Goal: Communication & Community: Connect with others

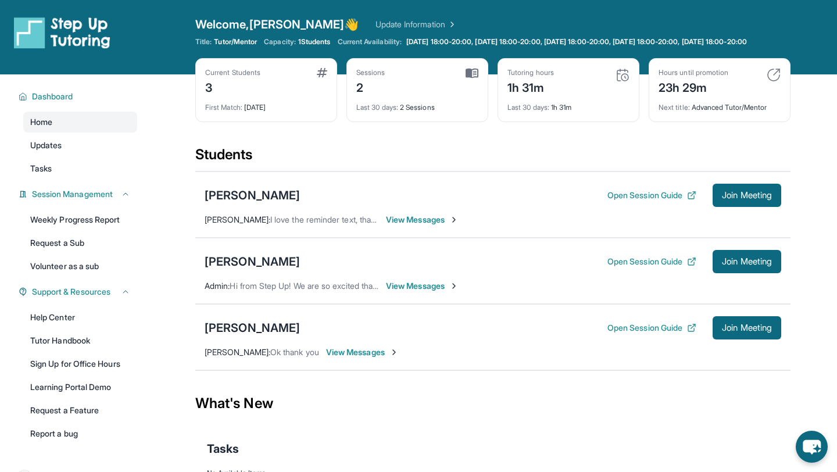
click at [419, 292] on span "View Messages" at bounding box center [422, 286] width 73 height 12
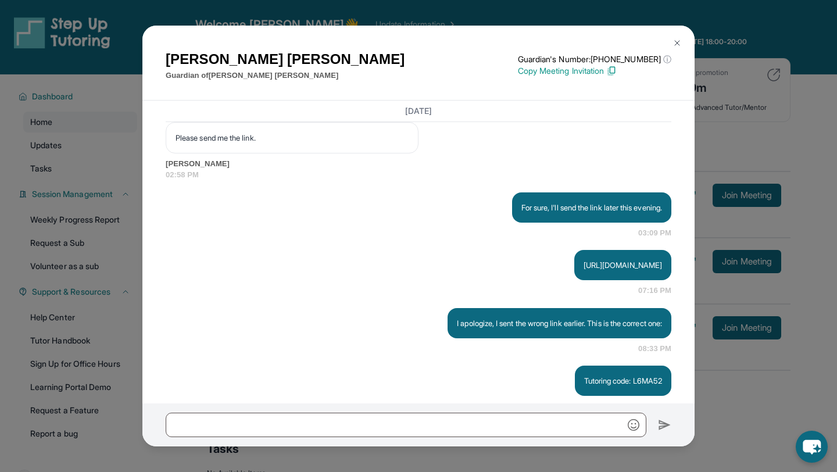
scroll to position [1662, 0]
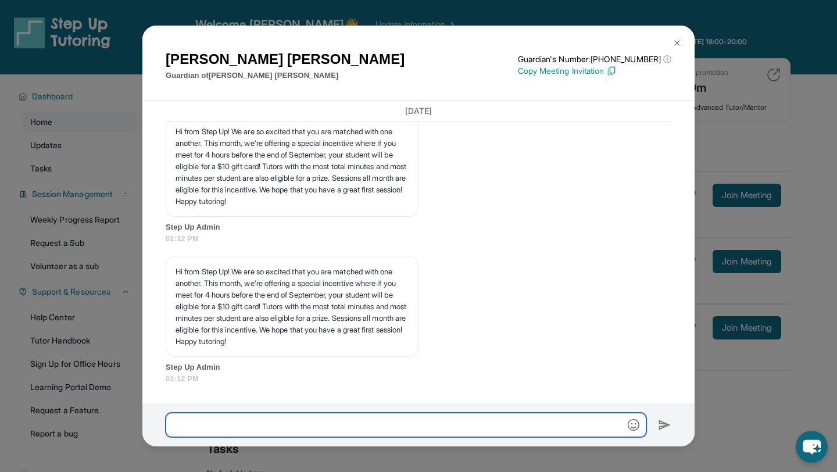
click at [430, 427] on input "text" at bounding box center [406, 425] width 481 height 24
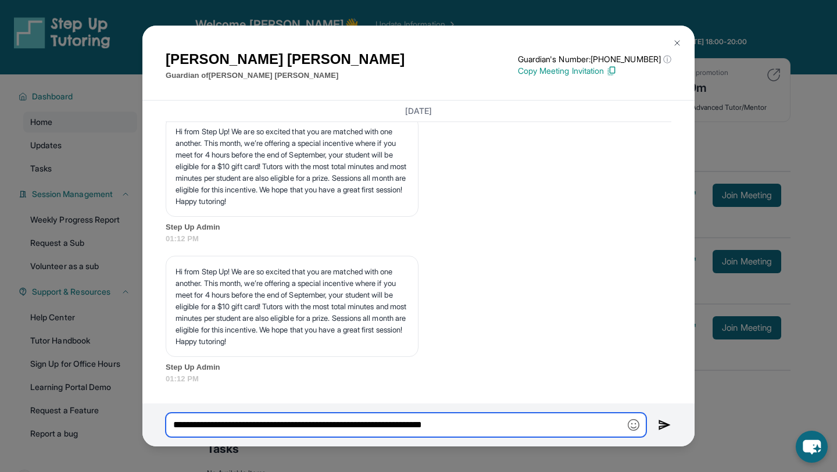
click at [409, 427] on input "**********" at bounding box center [406, 425] width 481 height 24
type input "**********"
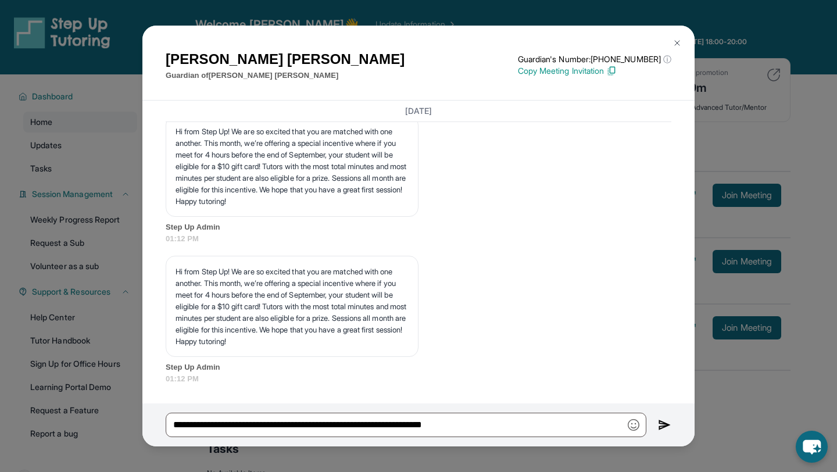
click at [665, 423] on img at bounding box center [664, 425] width 13 height 14
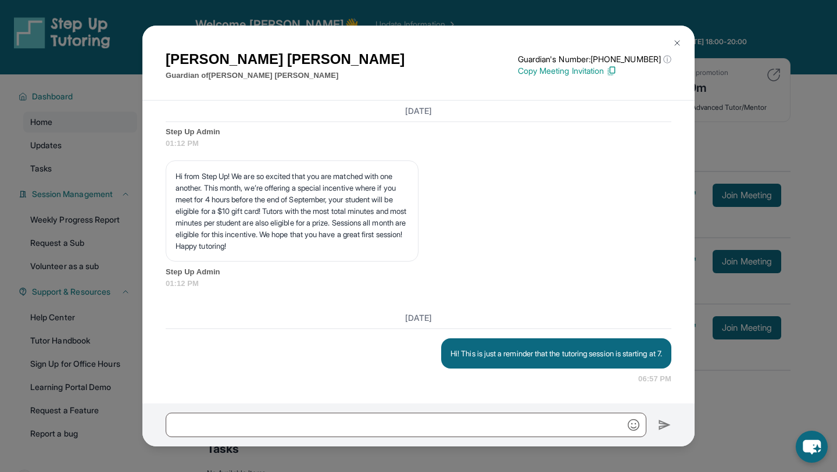
scroll to position [1769, 0]
click at [676, 42] on img at bounding box center [677, 42] width 9 height 9
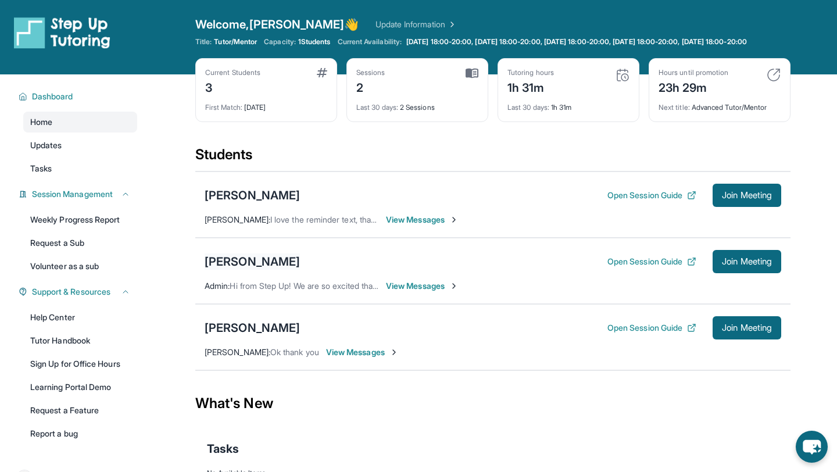
click at [246, 270] on div "[PERSON_NAME]" at bounding box center [252, 262] width 95 height 16
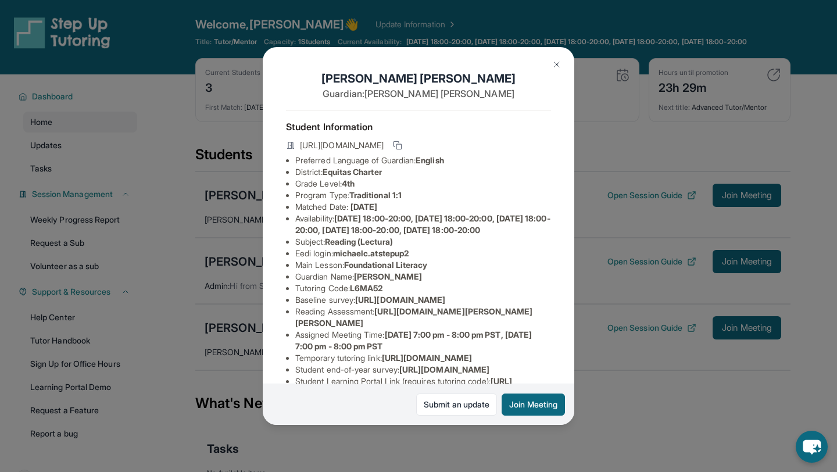
click at [552, 62] on button at bounding box center [556, 64] width 23 height 23
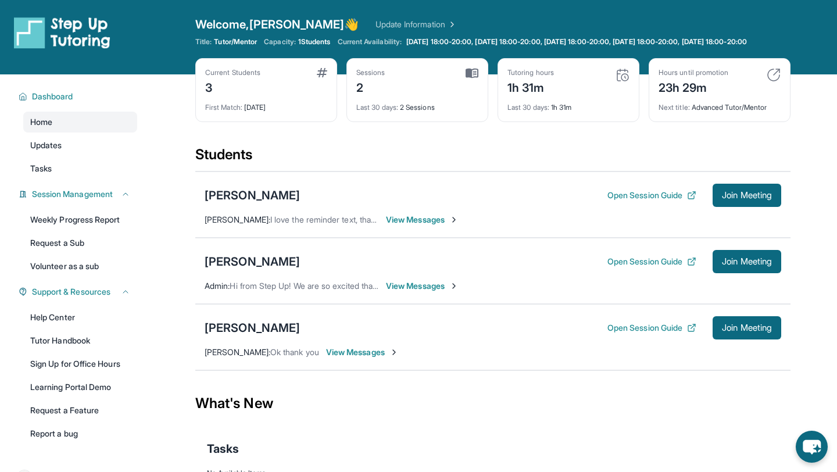
click at [438, 292] on span "View Messages" at bounding box center [422, 286] width 73 height 12
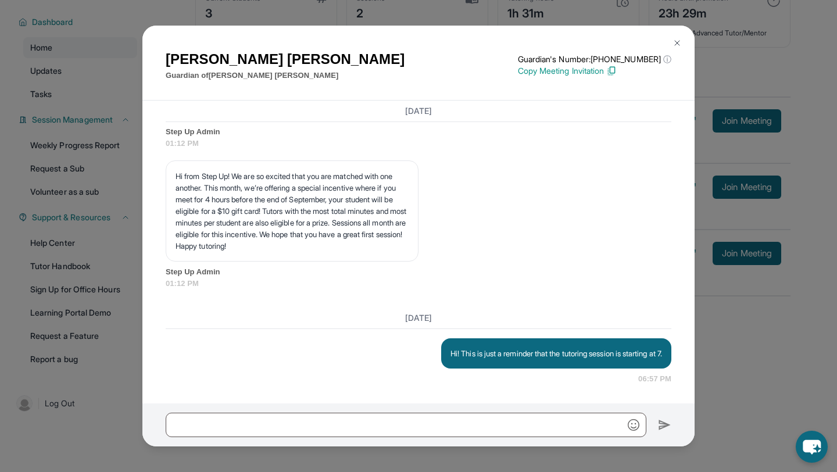
scroll to position [1760, 0]
click at [674, 42] on img at bounding box center [677, 42] width 9 height 9
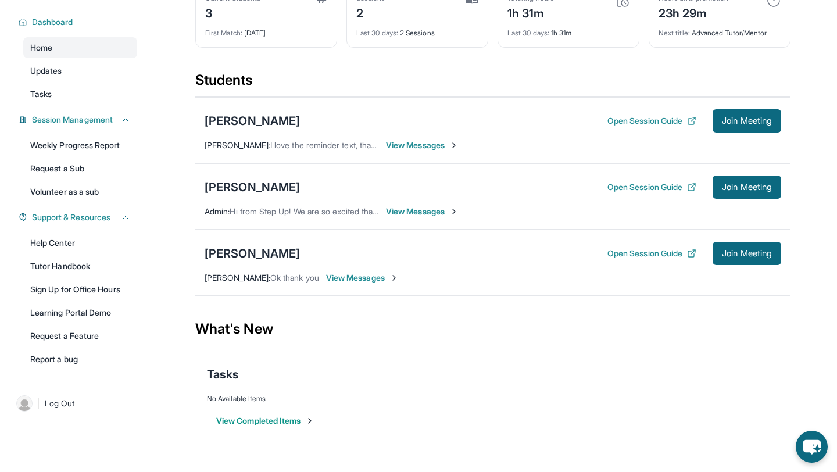
click at [413, 208] on span "View Messages" at bounding box center [422, 212] width 73 height 12
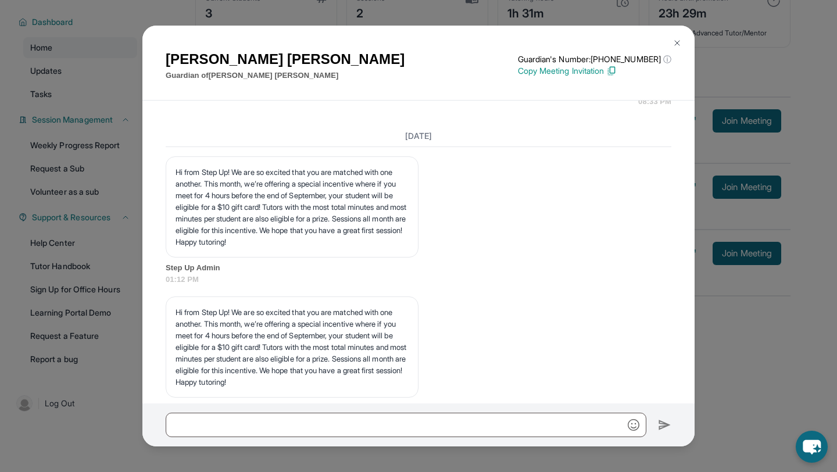
scroll to position [1769, 0]
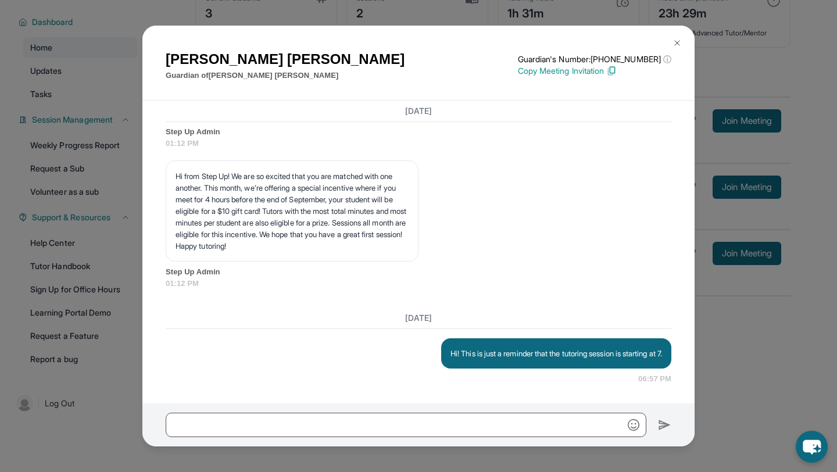
click at [681, 38] on img at bounding box center [677, 42] width 9 height 9
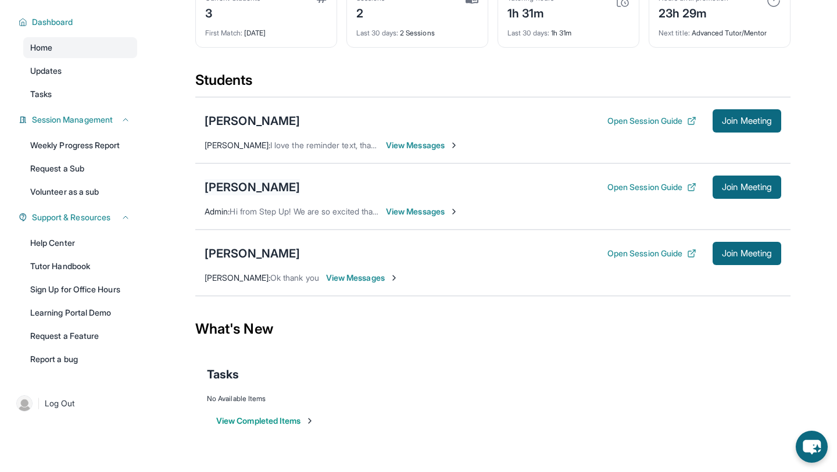
click at [255, 179] on div "[PERSON_NAME]" at bounding box center [252, 187] width 95 height 16
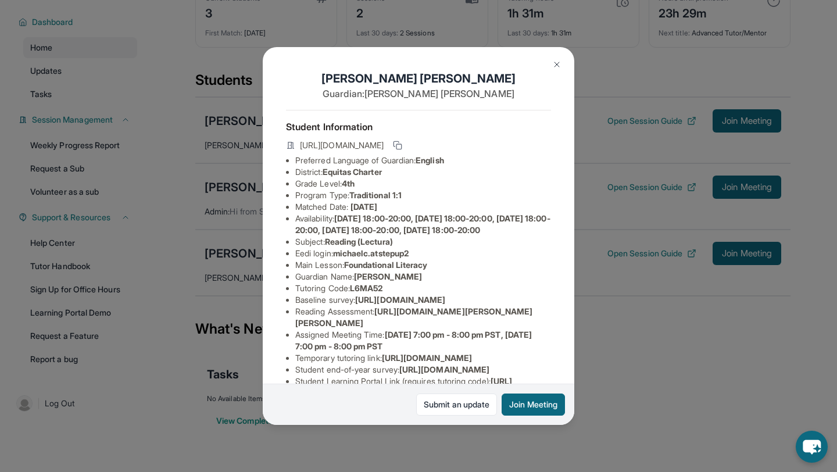
click at [256, 189] on div "[PERSON_NAME] Guardian: [PERSON_NAME] Student Information [URL][DOMAIN_NAME] Pr…" at bounding box center [418, 236] width 837 height 472
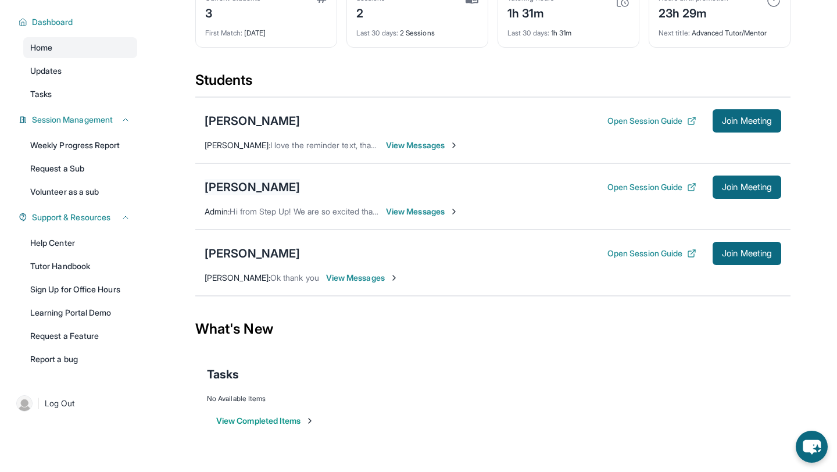
click at [266, 192] on div "[PERSON_NAME]" at bounding box center [252, 187] width 95 height 16
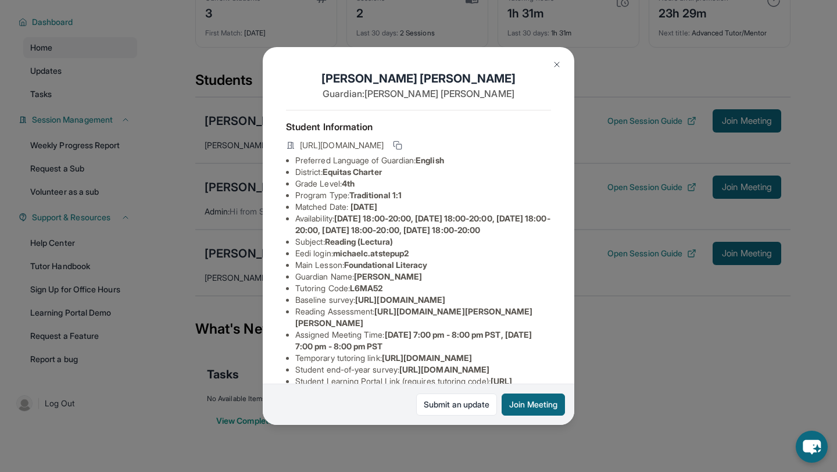
click at [649, 224] on div "[PERSON_NAME] Guardian: [PERSON_NAME] Student Information [URL][DOMAIN_NAME] Pr…" at bounding box center [418, 236] width 837 height 472
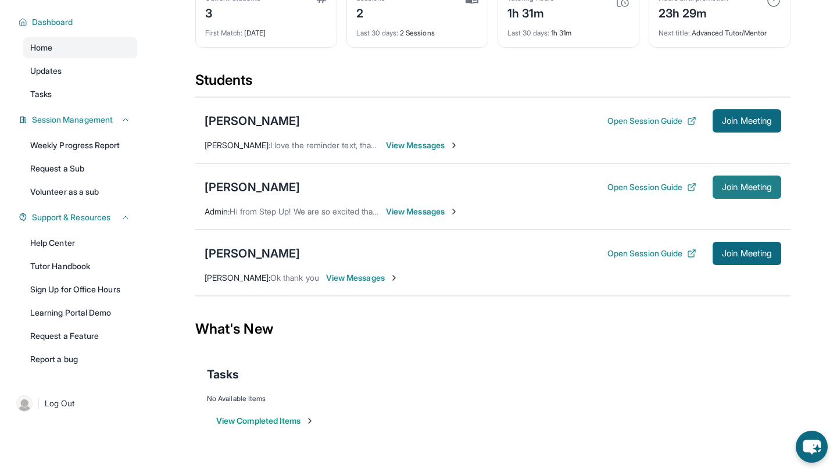
click at [759, 187] on span "Join Meeting" at bounding box center [747, 187] width 50 height 7
click at [268, 185] on div "[PERSON_NAME]" at bounding box center [252, 187] width 95 height 16
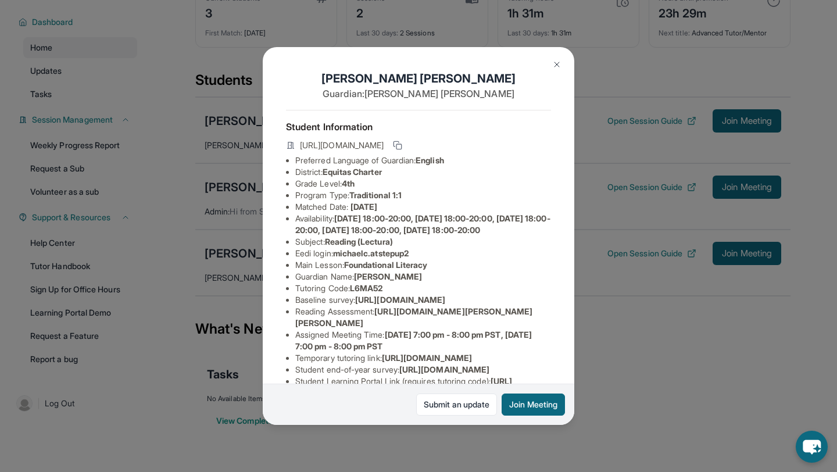
click at [554, 62] on img at bounding box center [556, 64] width 9 height 9
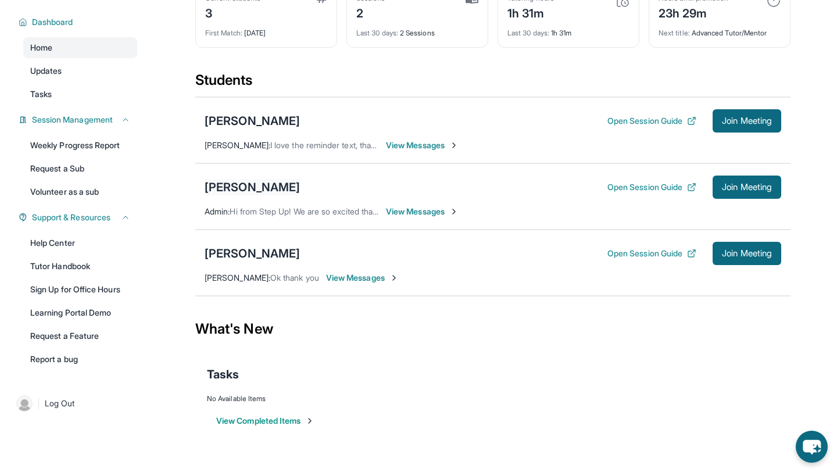
click at [256, 189] on div "[PERSON_NAME]" at bounding box center [252, 187] width 95 height 16
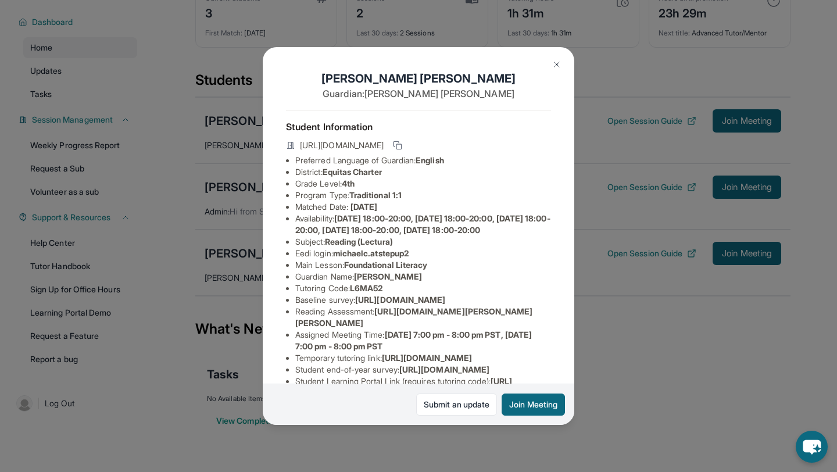
click at [553, 67] on img at bounding box center [556, 64] width 9 height 9
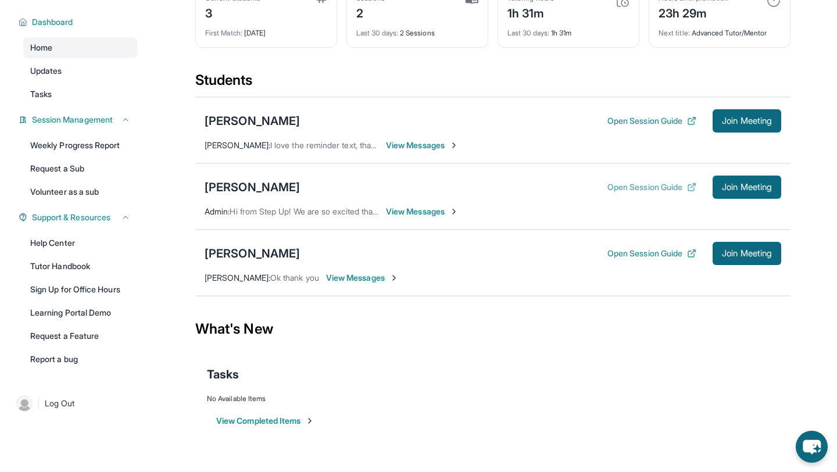
click at [624, 187] on button "Open Session Guide" at bounding box center [652, 187] width 89 height 12
click at [405, 213] on span "View Messages" at bounding box center [422, 212] width 73 height 12
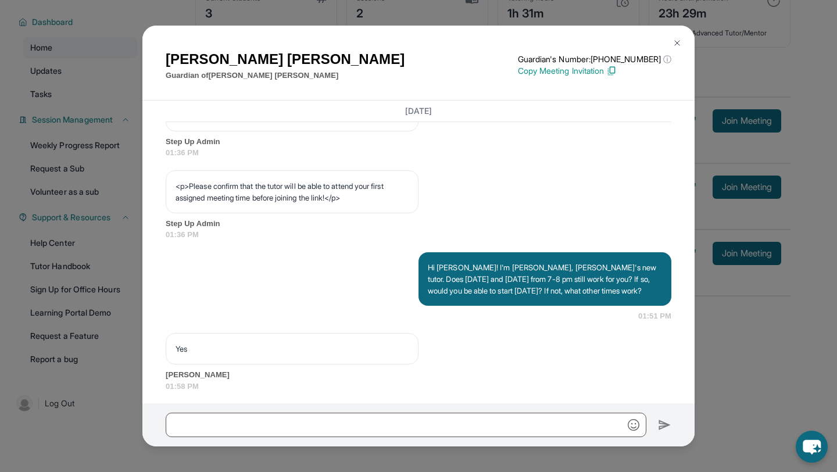
scroll to position [694, 0]
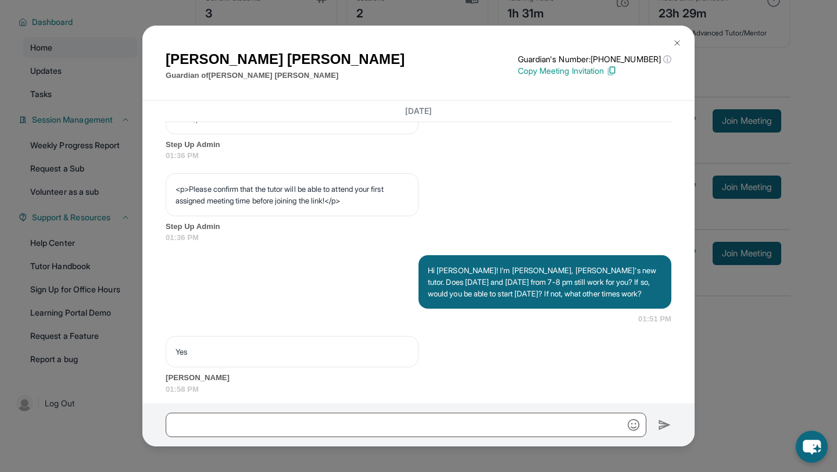
click at [679, 45] on img at bounding box center [677, 42] width 9 height 9
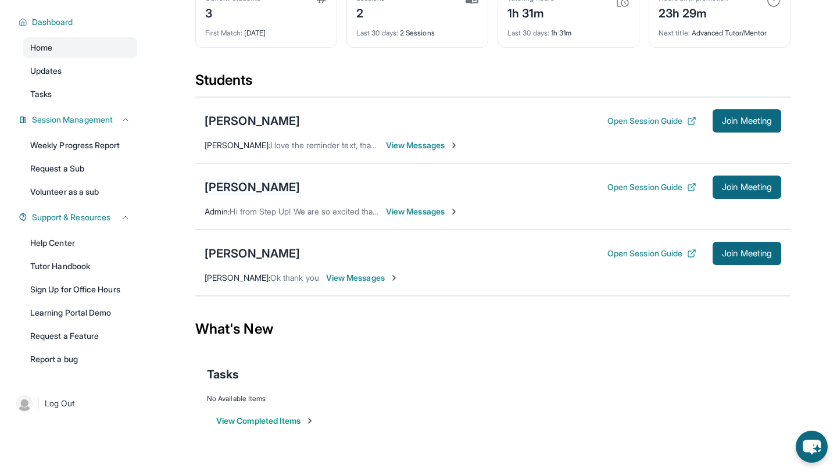
click at [283, 188] on div "[PERSON_NAME]" at bounding box center [252, 187] width 95 height 16
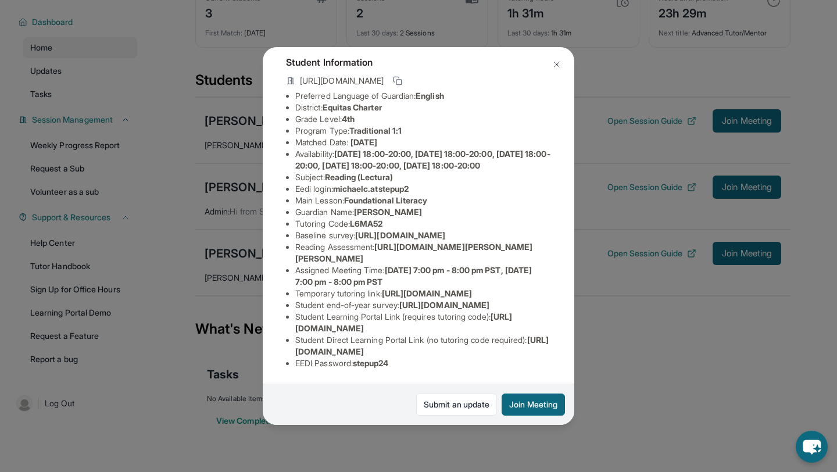
scroll to position [138, 0]
drag, startPoint x: 293, startPoint y: 187, endPoint x: 550, endPoint y: 192, distance: 257.1
click at [550, 192] on ul "Preferred Language of Guardian: English District: Equitas Charter Grade Level: …" at bounding box center [418, 229] width 265 height 279
copy span "[URL][DOMAIN_NAME]"
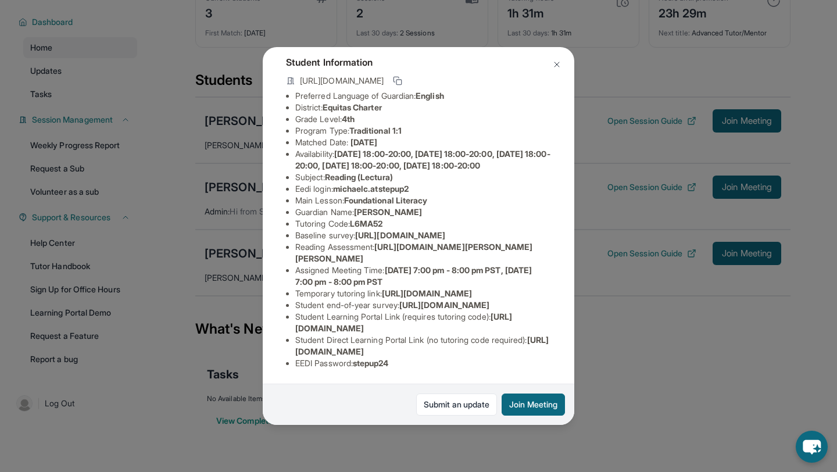
click at [554, 62] on img at bounding box center [556, 64] width 9 height 9
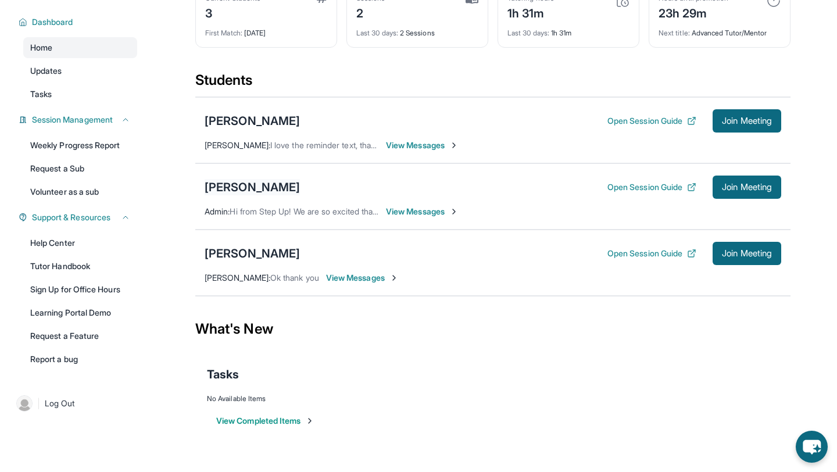
click at [278, 184] on div "[PERSON_NAME]" at bounding box center [252, 187] width 95 height 16
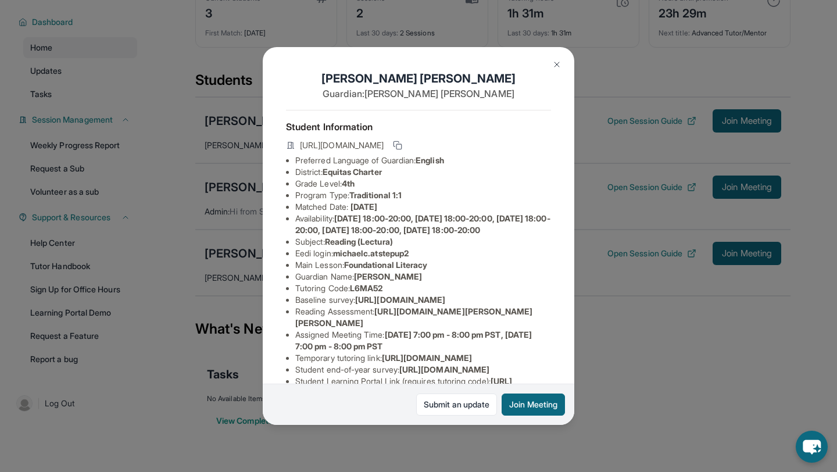
click at [559, 66] on img at bounding box center [556, 64] width 9 height 9
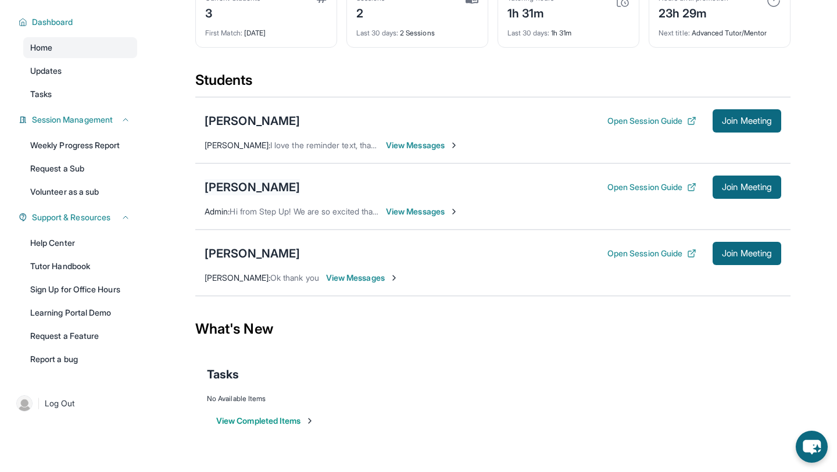
click at [272, 186] on div "[PERSON_NAME]" at bounding box center [252, 187] width 95 height 16
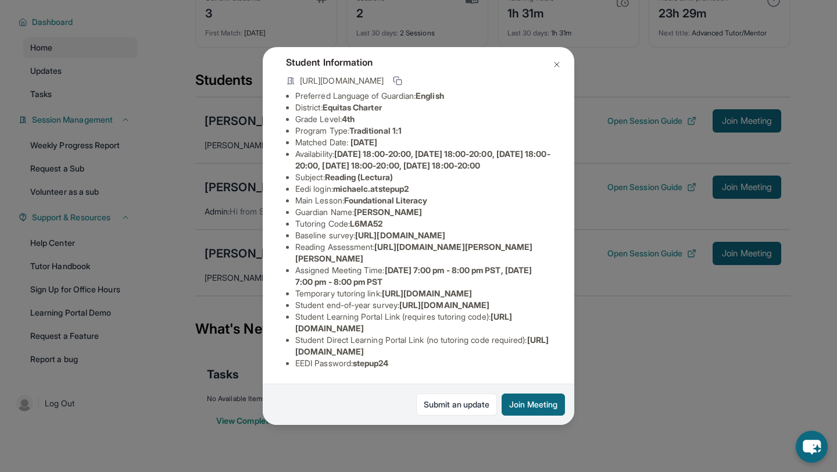
scroll to position [0, 0]
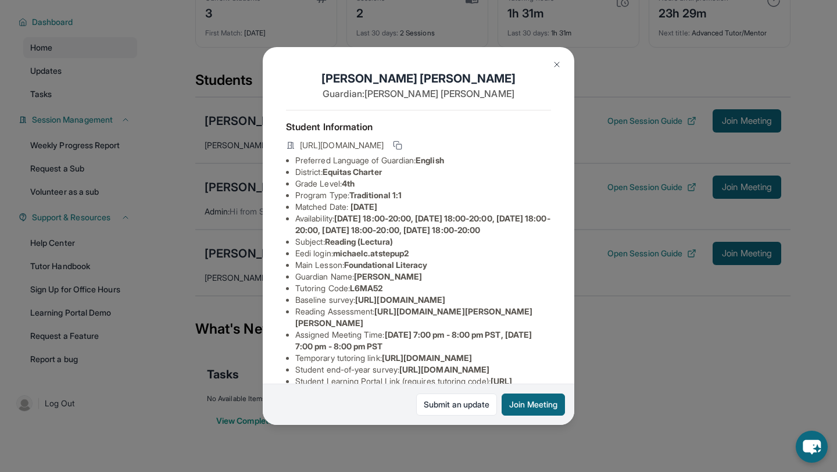
click at [558, 66] on img at bounding box center [556, 64] width 9 height 9
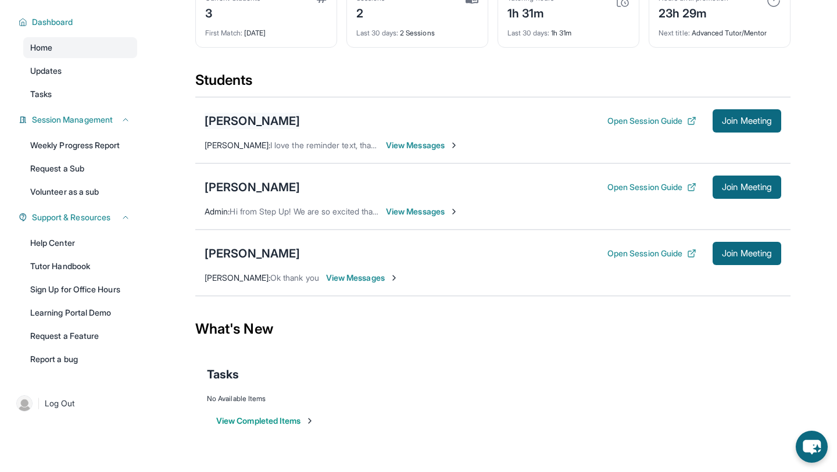
click at [256, 120] on div "[PERSON_NAME]" at bounding box center [252, 121] width 95 height 16
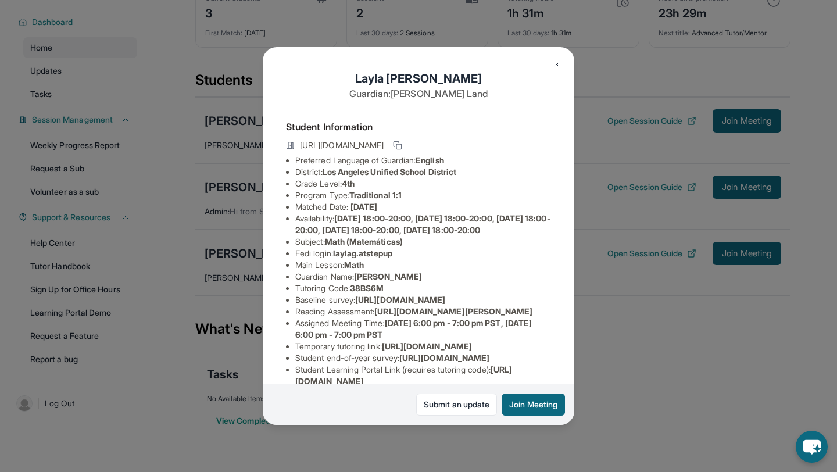
click at [554, 72] on button at bounding box center [556, 64] width 23 height 23
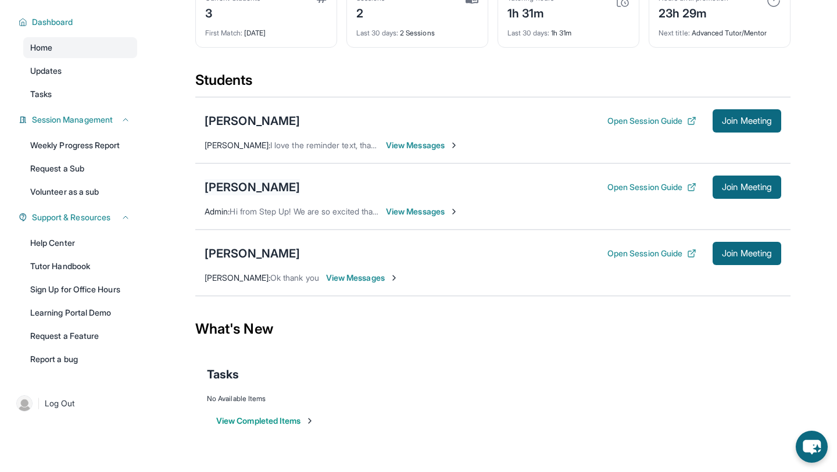
click at [274, 191] on div "[PERSON_NAME]" at bounding box center [252, 187] width 95 height 16
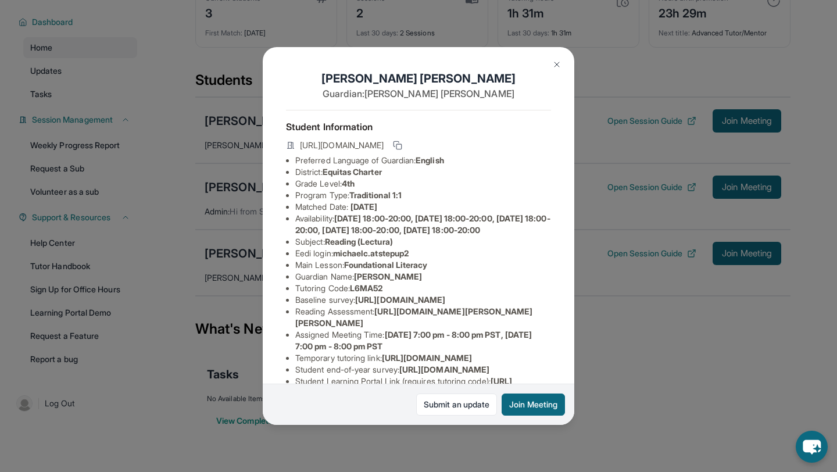
click at [555, 66] on img at bounding box center [556, 64] width 9 height 9
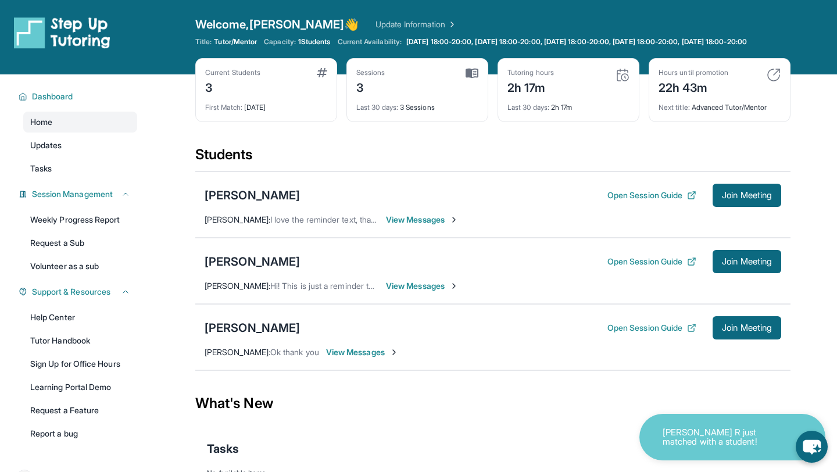
click at [699, 437] on p "Leonela R just matched with a student!" at bounding box center [721, 437] width 116 height 19
click at [728, 444] on p "Leonela R just matched with a student!" at bounding box center [721, 437] width 116 height 19
